Goal: Browse casually

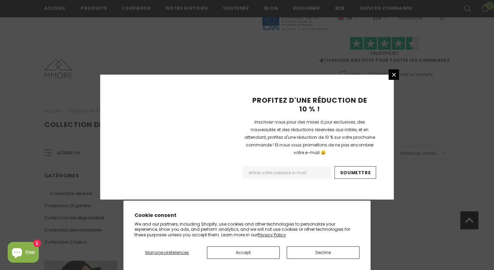
scroll to position [457, 0]
